Goal: Use online tool/utility: Utilize a website feature to perform a specific function

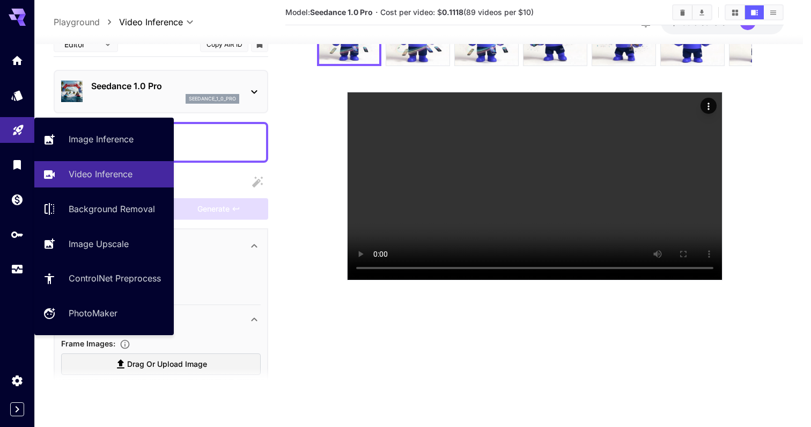
click at [21, 139] on link at bounding box center [17, 130] width 34 height 26
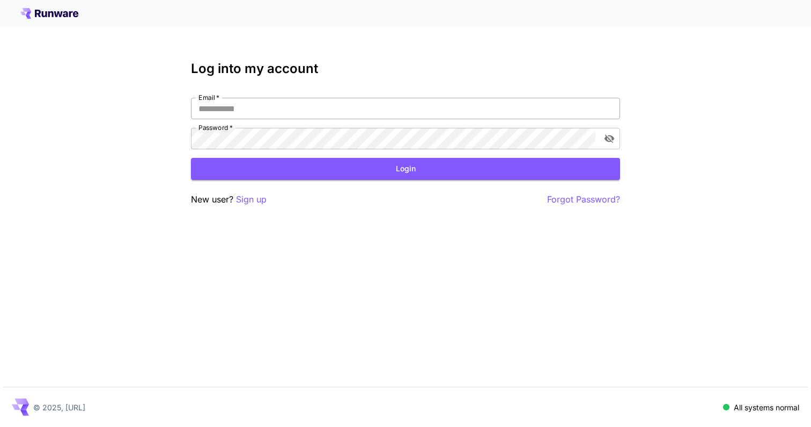
click at [224, 105] on input "Email   *" at bounding box center [405, 108] width 429 height 21
type input "**********"
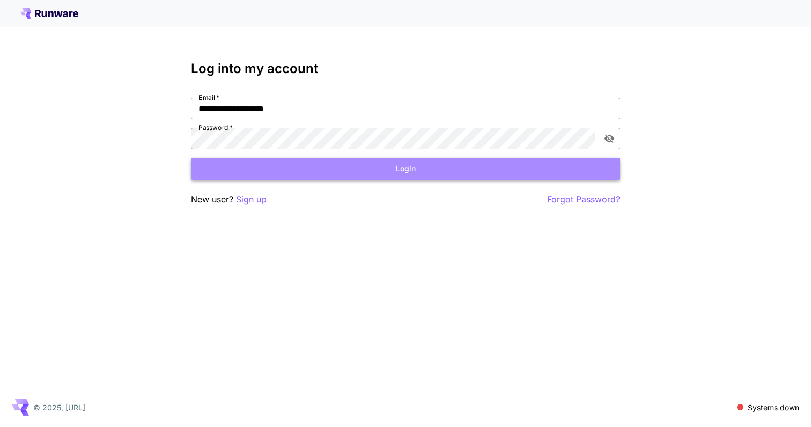
click at [344, 174] on button "Login" at bounding box center [405, 169] width 429 height 22
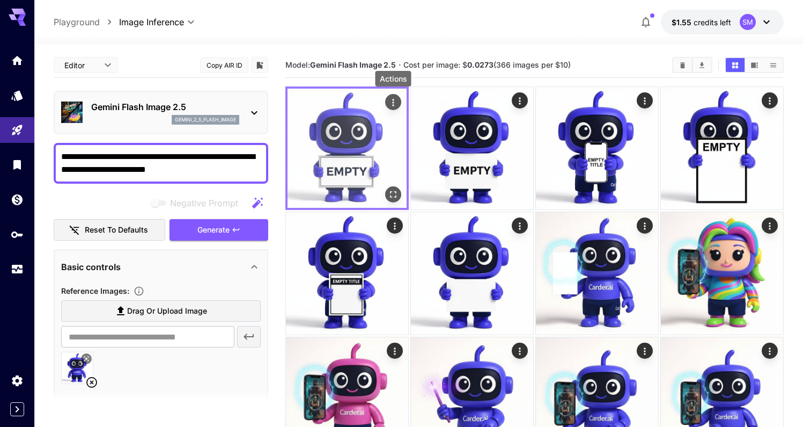
click at [391, 102] on icon "Actions" at bounding box center [393, 102] width 11 height 11
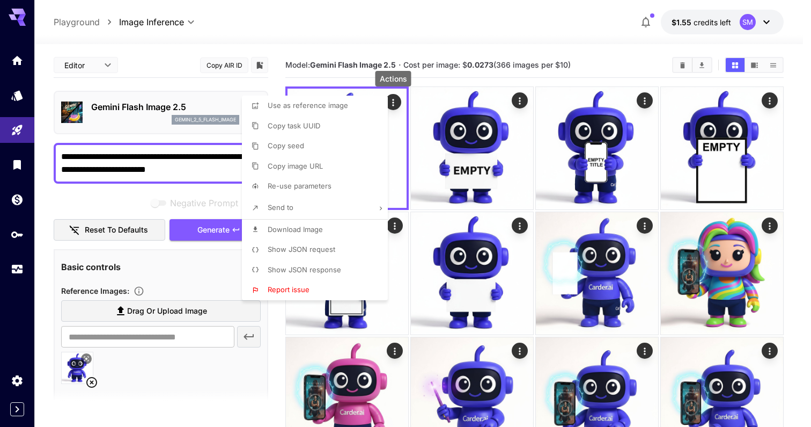
click at [344, 271] on li "Show JSON response" at bounding box center [318, 270] width 152 height 20
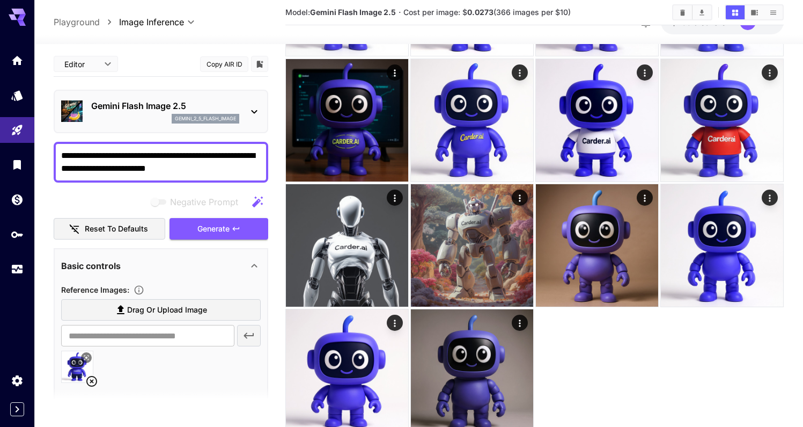
scroll to position [4068, 0]
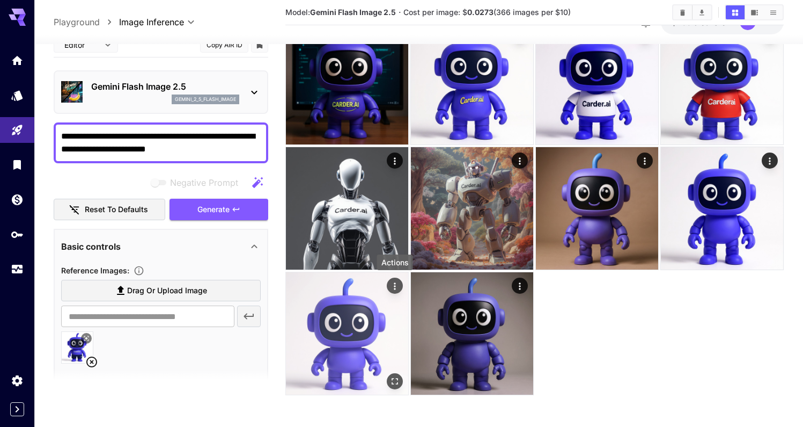
click at [395, 287] on icon "Actions" at bounding box center [394, 286] width 11 height 11
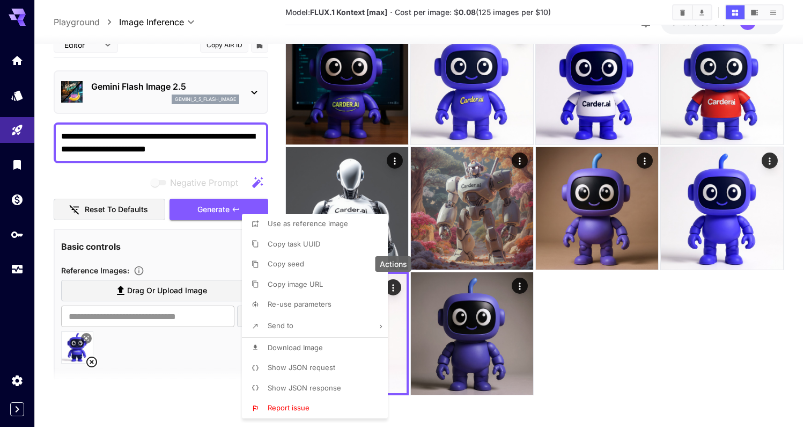
click at [350, 382] on li "Show JSON response" at bounding box center [318, 388] width 152 height 20
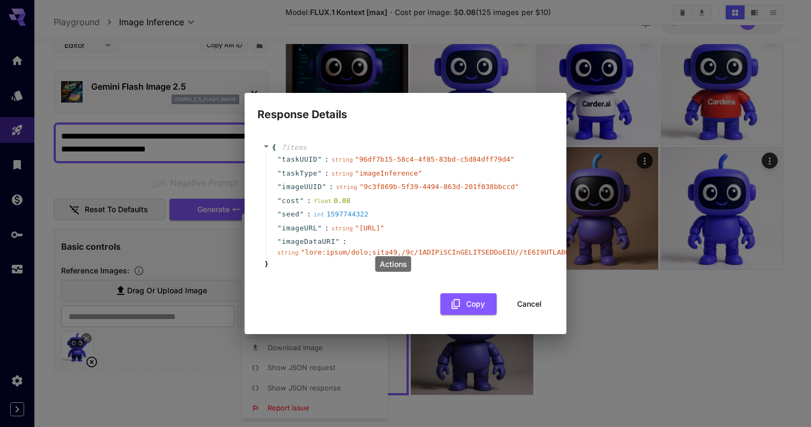
click at [299, 195] on span "" cost "" at bounding box center [290, 200] width 27 height 11
click at [292, 195] on span "cost" at bounding box center [291, 200] width 18 height 11
drag, startPoint x: 315, startPoint y: 189, endPoint x: 370, endPoint y: 190, distance: 54.7
click at [370, 194] on div "" cost " : float 0.08" at bounding box center [407, 201] width 282 height 14
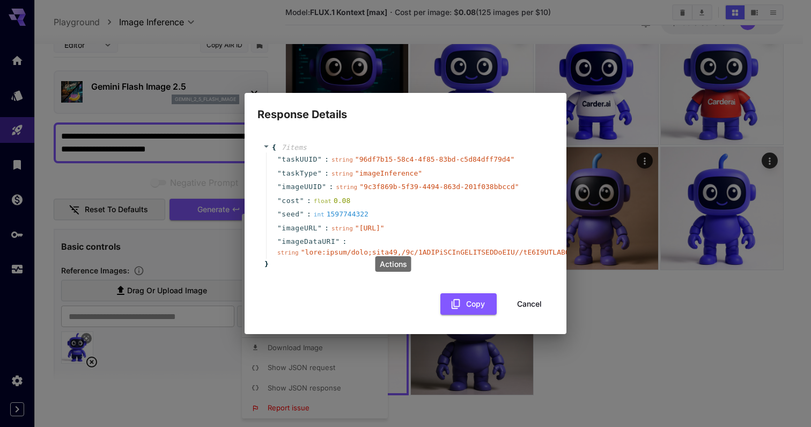
click at [369, 194] on div "" cost " : float 0.08" at bounding box center [407, 201] width 282 height 14
drag, startPoint x: 281, startPoint y: 188, endPoint x: 299, endPoint y: 188, distance: 18.2
click at [299, 195] on span "" cost "" at bounding box center [290, 200] width 27 height 11
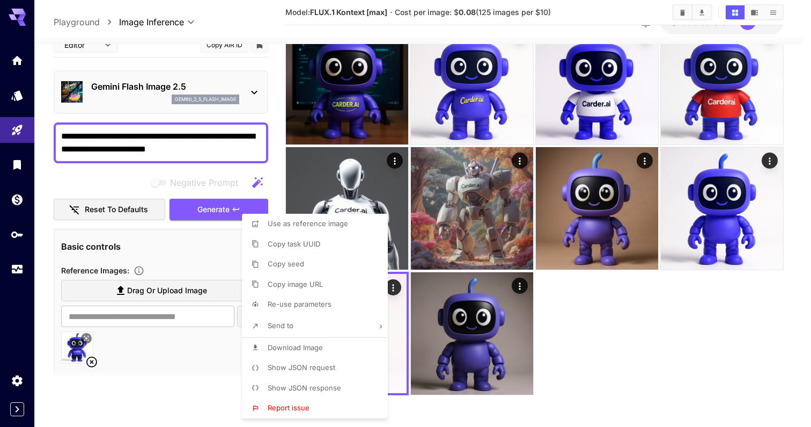
click at [274, 167] on div at bounding box center [405, 213] width 811 height 427
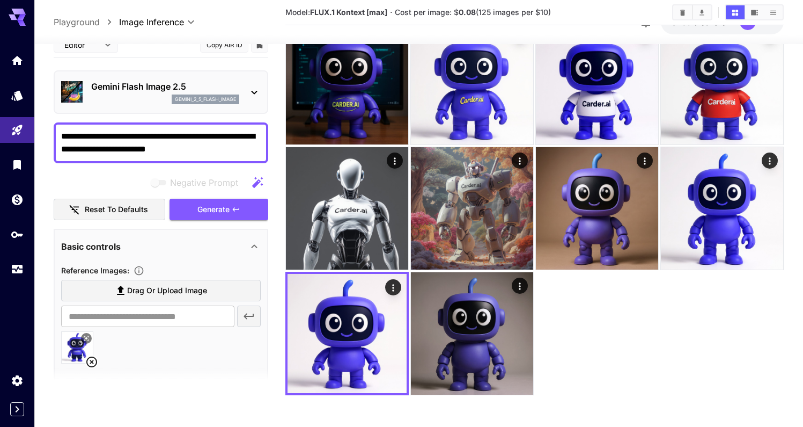
click at [254, 95] on icon at bounding box center [254, 92] width 13 height 13
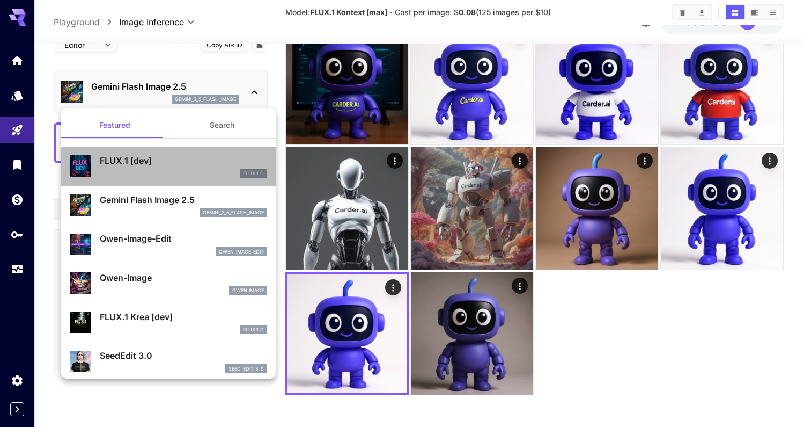
click at [185, 166] on p "FLUX.1 [dev]" at bounding box center [183, 160] width 167 height 13
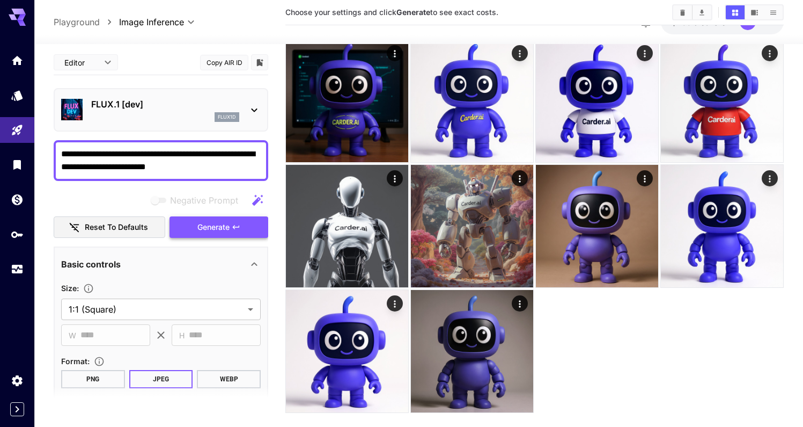
scroll to position [4049, 0]
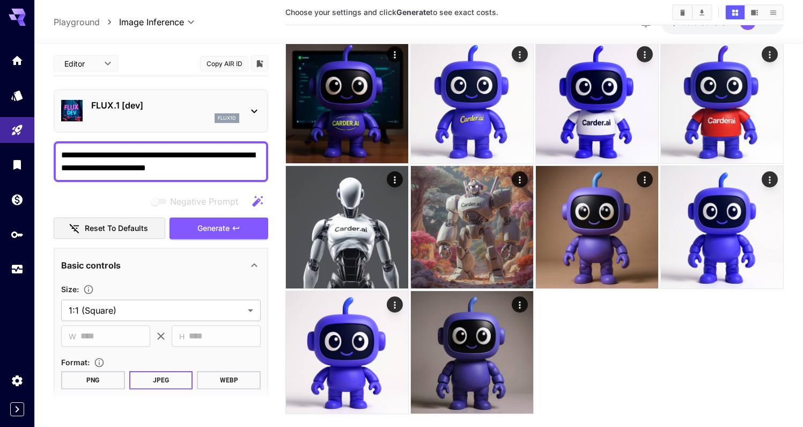
click at [90, 155] on textarea "**********" at bounding box center [161, 162] width 200 height 26
drag, startPoint x: 90, startPoint y: 155, endPoint x: 105, endPoint y: 171, distance: 21.3
click at [90, 155] on textarea "**********" at bounding box center [161, 162] width 200 height 26
type textarea "**********"
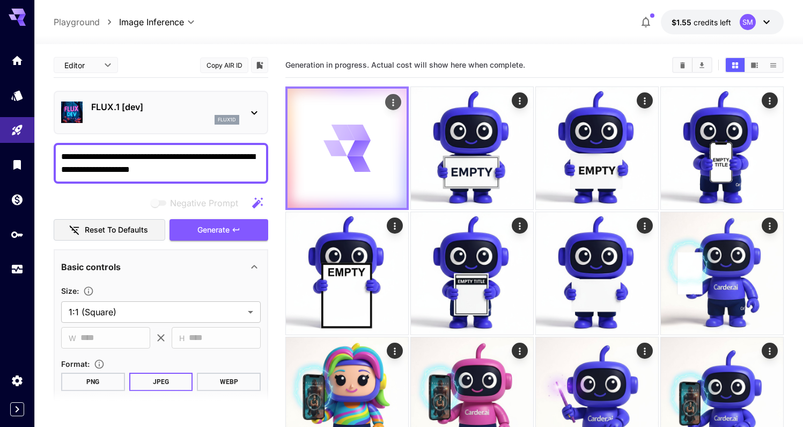
type textarea "**********"
click at [394, 98] on icon "Actions" at bounding box center [393, 102] width 11 height 11
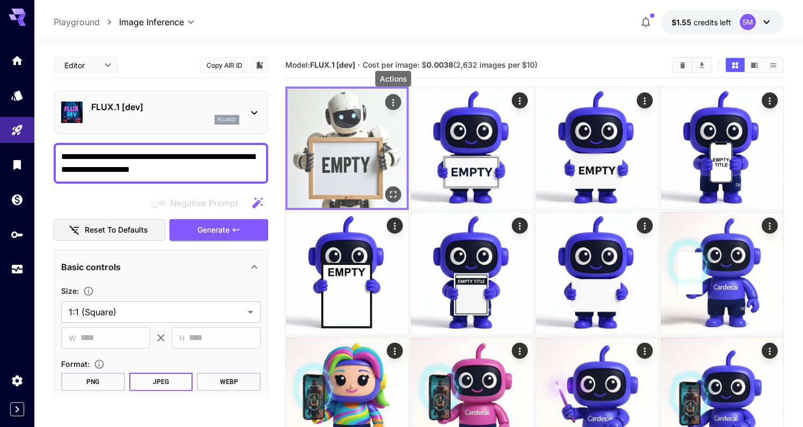
click at [395, 105] on icon "Actions" at bounding box center [393, 102] width 11 height 11
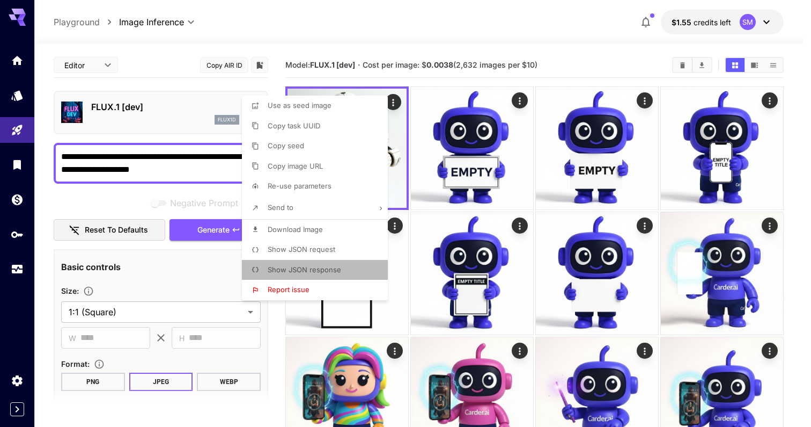
click at [343, 270] on li "Show JSON response" at bounding box center [318, 270] width 152 height 20
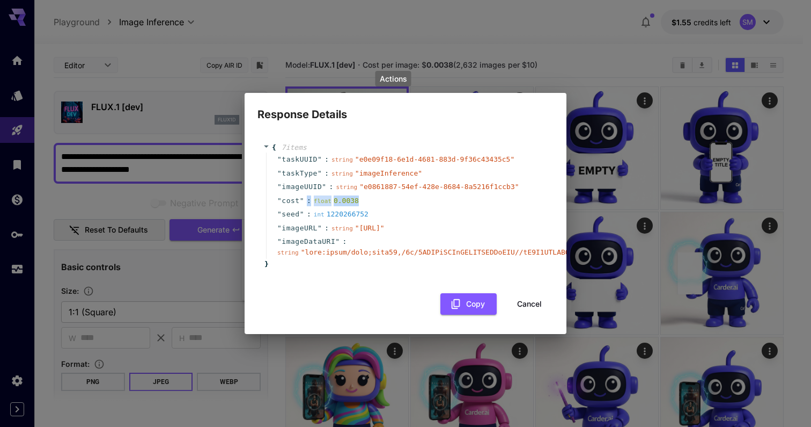
drag, startPoint x: 366, startPoint y: 185, endPoint x: 307, endPoint y: 189, distance: 59.2
click at [307, 194] on div "" cost " : float 0.0038" at bounding box center [407, 201] width 282 height 14
click at [385, 224] on span "" https://im.runware.ai/image/ws/2/ii/e0861887-54ef-428e-8684-8a5216f1ccb3.jpg "" at bounding box center [370, 228] width 30 height 8
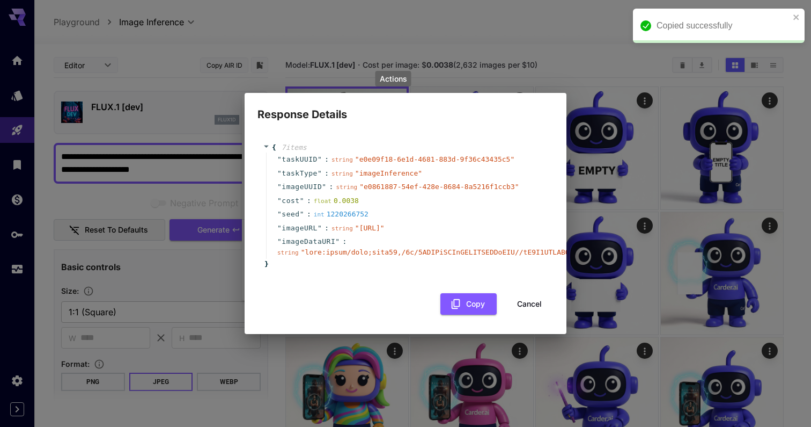
click at [386, 182] on span "" e0861887-54ef-428e-8684-8a5216f1ccb3 "" at bounding box center [438, 186] width 159 height 8
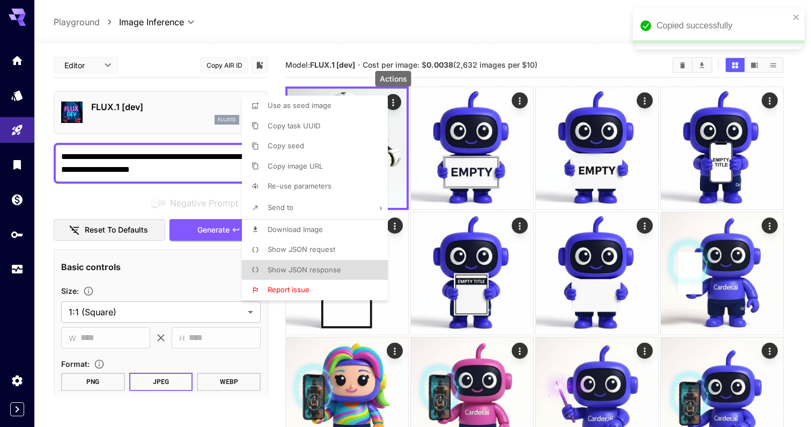
click at [23, 379] on div at bounding box center [405, 213] width 811 height 427
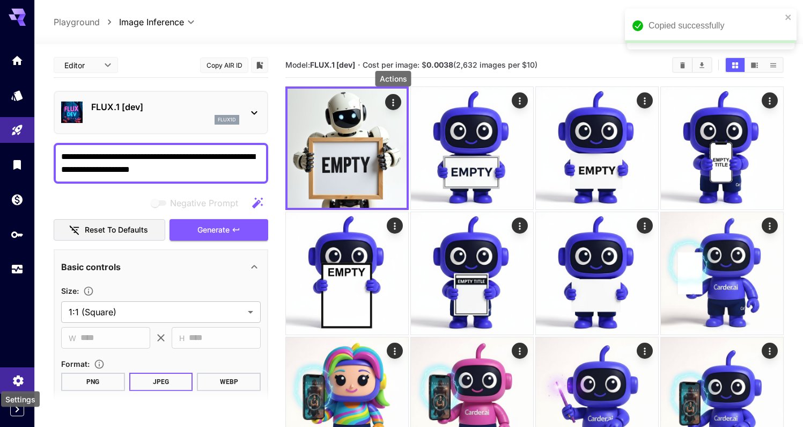
click at [21, 380] on icon "Settings" at bounding box center [18, 377] width 10 height 11
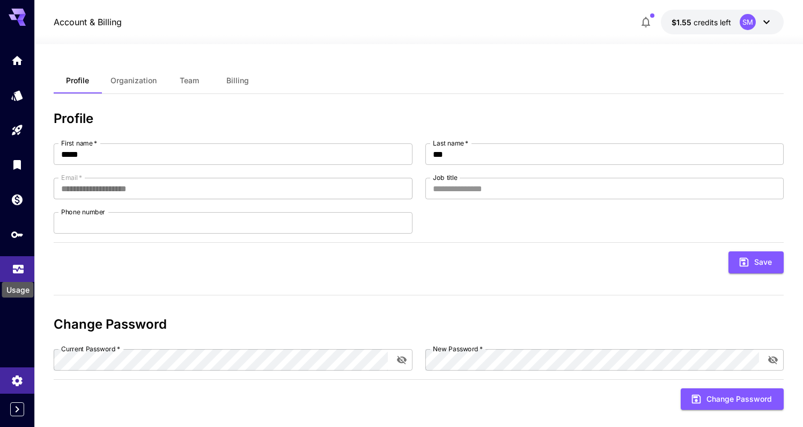
click at [20, 267] on icon "Usage" at bounding box center [18, 265] width 13 height 13
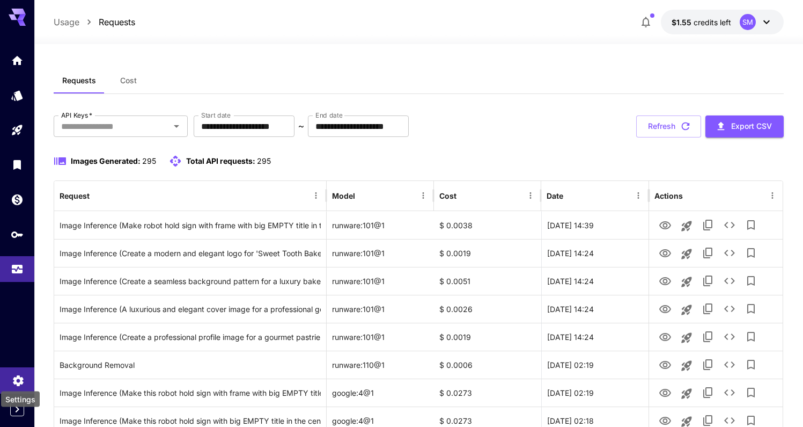
click at [16, 375] on icon "Settings" at bounding box center [18, 377] width 10 height 11
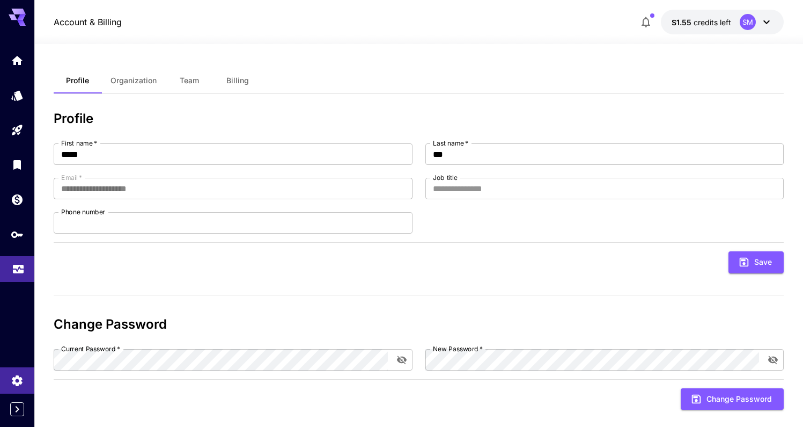
click at [25, 282] on link at bounding box center [17, 269] width 34 height 26
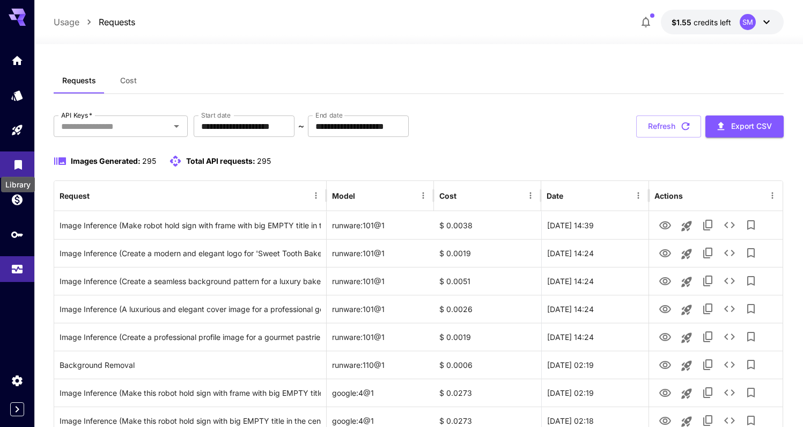
click at [19, 157] on link at bounding box center [17, 164] width 34 height 26
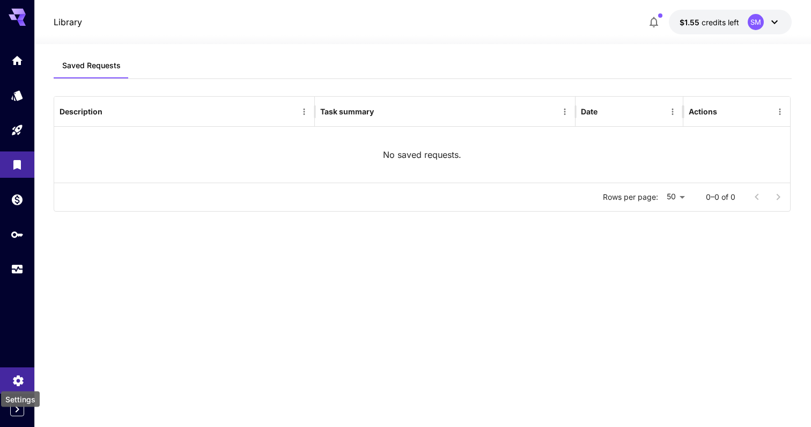
click at [17, 379] on icon "Settings" at bounding box center [18, 377] width 13 height 13
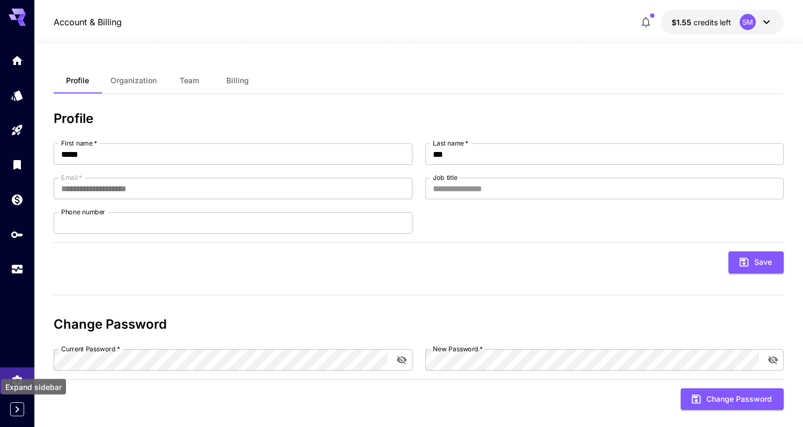
click at [20, 411] on icon "Expand sidebar" at bounding box center [17, 408] width 13 height 13
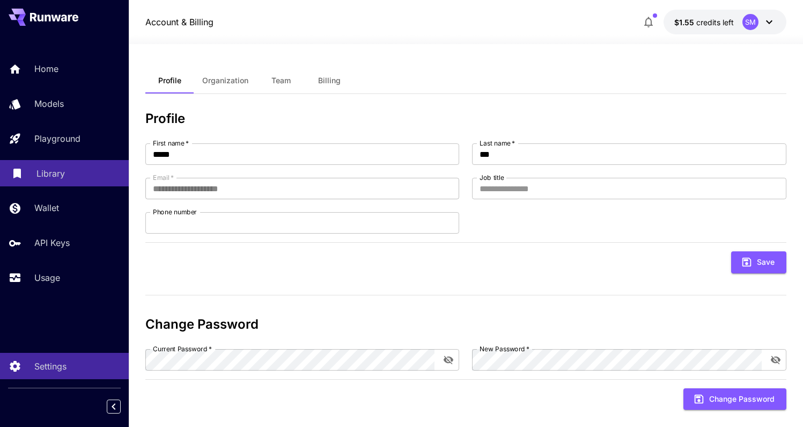
click at [84, 178] on div "Library" at bounding box center [78, 173] width 84 height 13
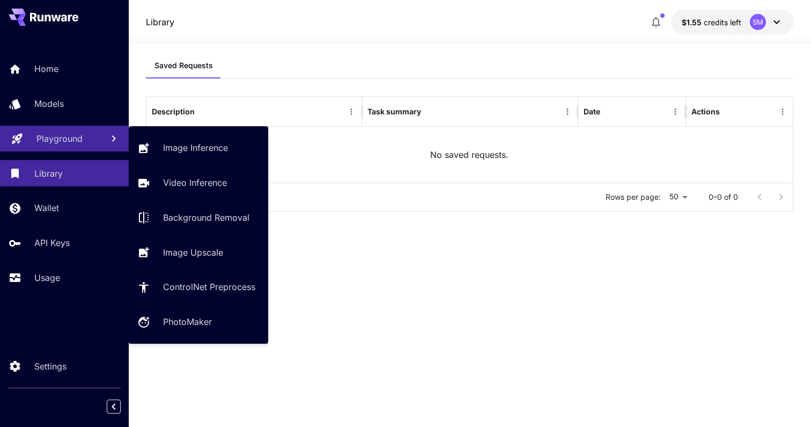
click at [87, 144] on div "Playground" at bounding box center [65, 138] width 58 height 13
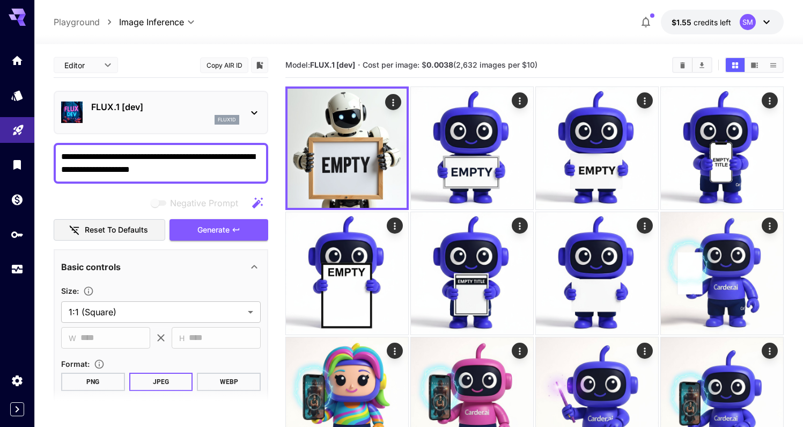
click at [238, 168] on textarea "**********" at bounding box center [161, 163] width 200 height 26
